Goal: Find specific page/section: Find specific page/section

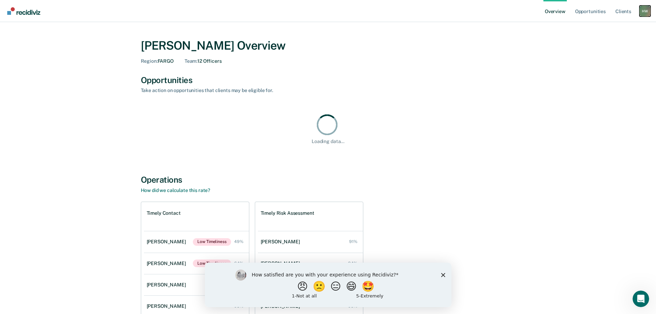
click at [646, 11] on div "H W" at bounding box center [645, 11] width 11 height 11
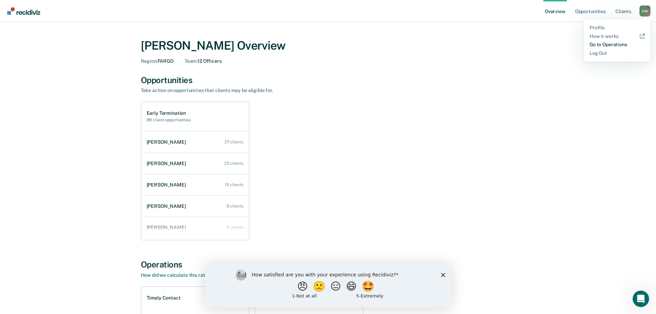
click at [610, 42] on link "Go to Operations" at bounding box center [617, 45] width 55 height 6
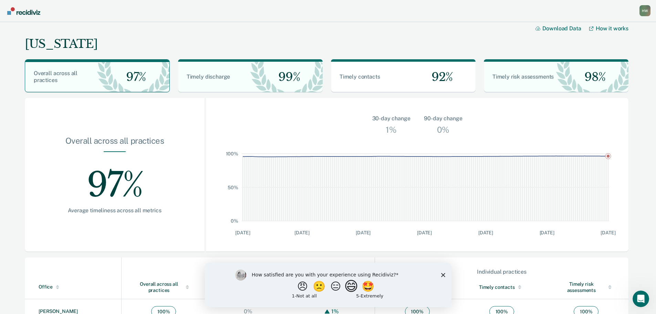
click at [353, 286] on button "😄" at bounding box center [352, 286] width 16 height 14
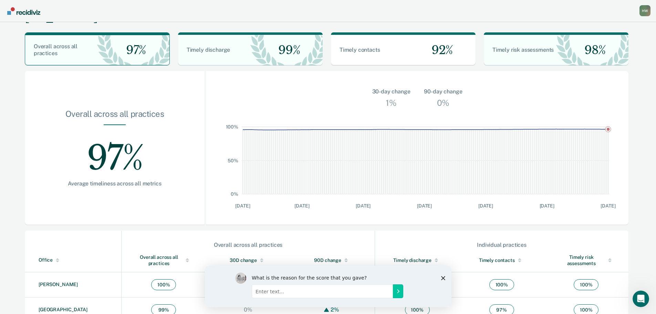
scroll to position [138, 0]
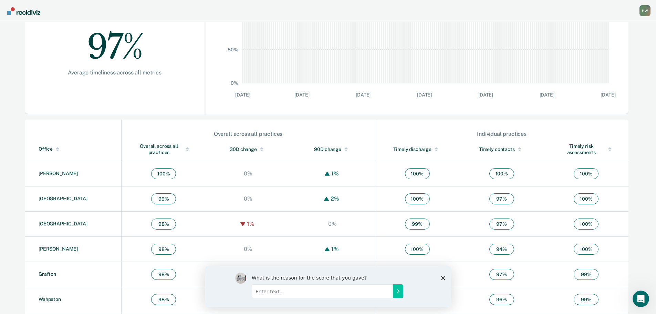
click at [445, 279] on div "What is the reason for the score that you gave?" at bounding box center [328, 285] width 247 height 41
click at [444, 276] on polygon "Close survey" at bounding box center [443, 278] width 4 height 4
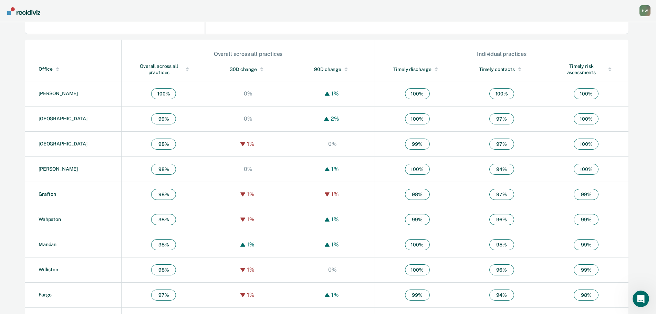
scroll to position [241, 0]
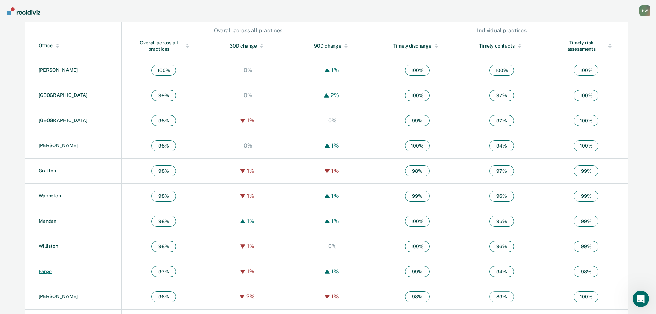
click at [48, 272] on link "Fargo" at bounding box center [45, 271] width 13 height 6
